Goal: Obtain resource: Obtain resource

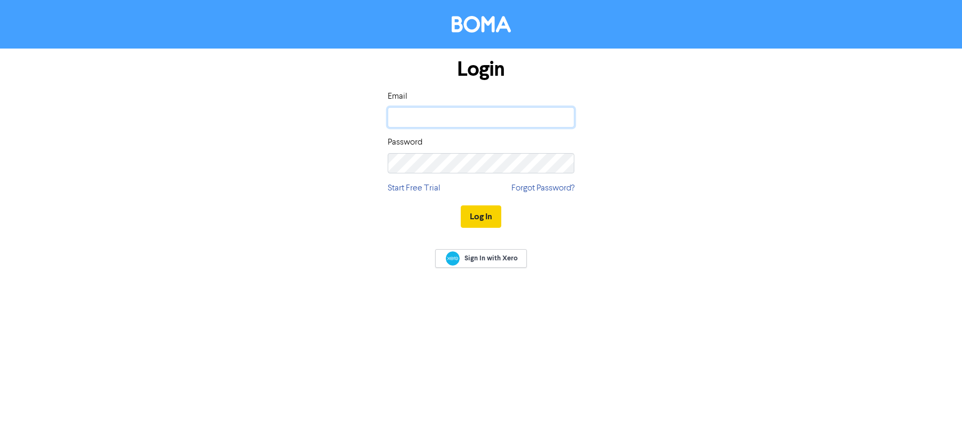
type input "[PERSON_NAME][EMAIL_ADDRESS][DOMAIN_NAME]"
click at [484, 218] on button "Log In" at bounding box center [481, 216] width 41 height 22
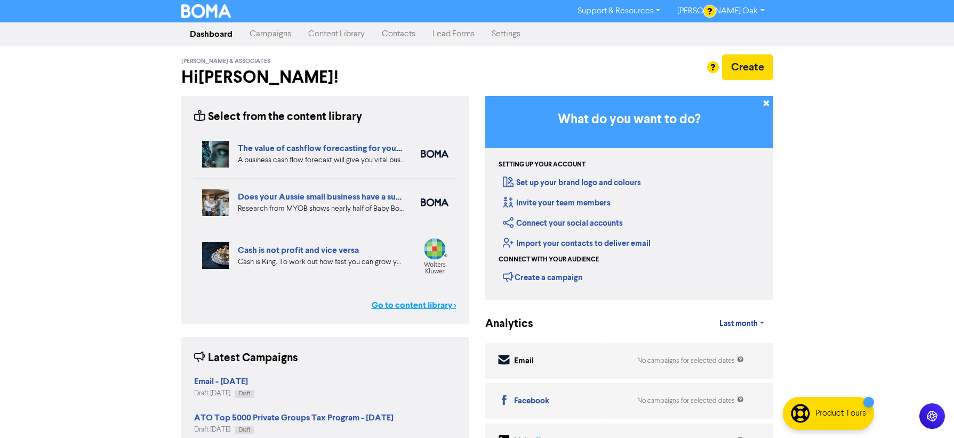
click at [412, 305] on link "Go to content library >" at bounding box center [414, 305] width 85 height 13
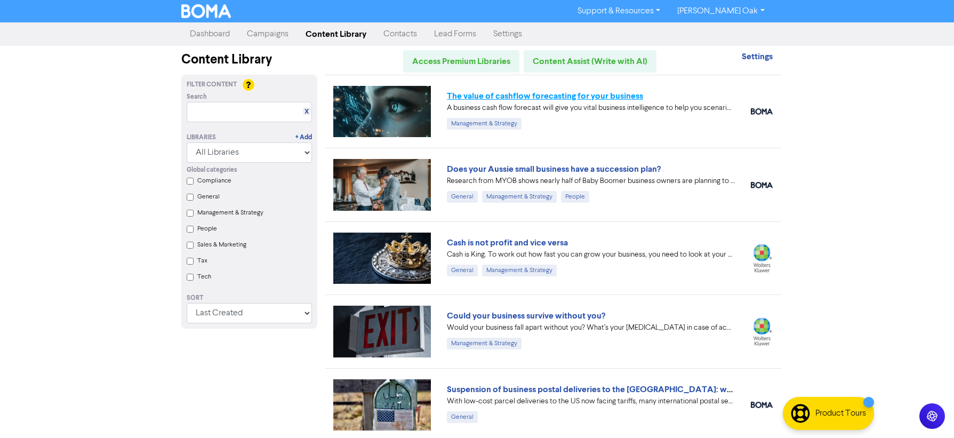
click at [540, 97] on link "The value of cashflow forecasting for your business" at bounding box center [545, 96] width 196 height 11
